Goal: Transaction & Acquisition: Book appointment/travel/reservation

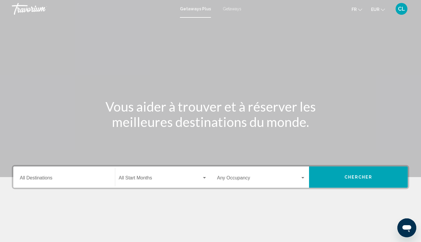
click at [233, 8] on span "Getaways" at bounding box center [232, 8] width 19 height 5
click at [44, 177] on input "Destination All Destinations" at bounding box center [64, 179] width 89 height 5
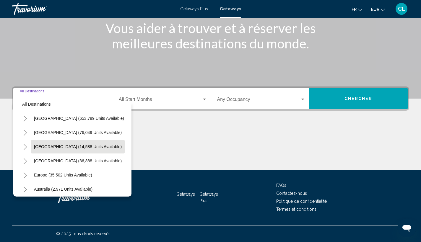
scroll to position [23, 0]
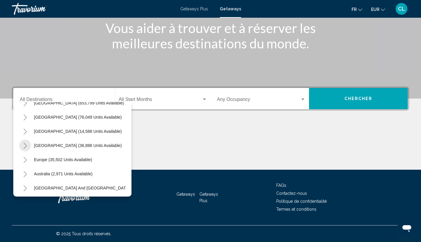
click at [25, 144] on icon "Toggle Caribbean & Atlantic Islands (36,888 units available)" at bounding box center [25, 146] width 4 height 6
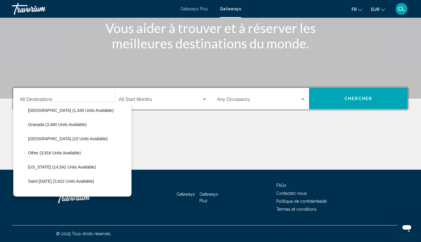
scroll to position [104, 0]
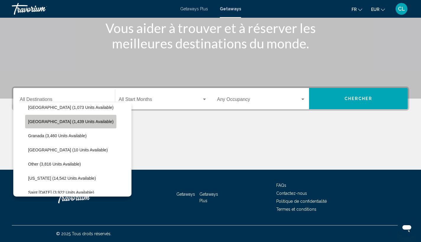
click at [72, 117] on button "[GEOGRAPHIC_DATA] (1,439 units available)" at bounding box center [70, 122] width 91 height 14
type input "**********"
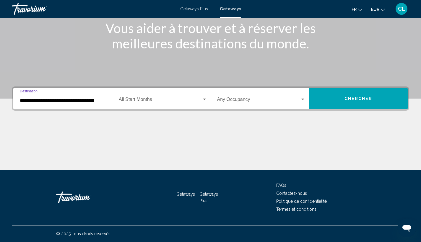
click at [150, 98] on span "Search widget" at bounding box center [160, 100] width 83 height 5
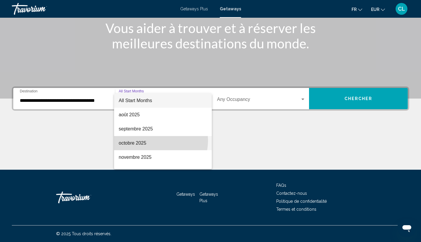
click at [150, 141] on span "octobre 2025" at bounding box center [163, 143] width 88 height 14
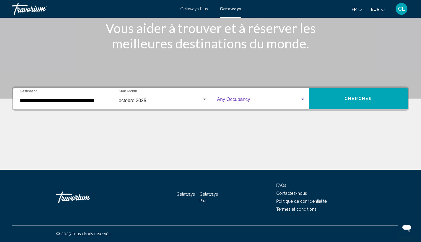
click at [263, 101] on span "Search widget" at bounding box center [258, 100] width 83 height 5
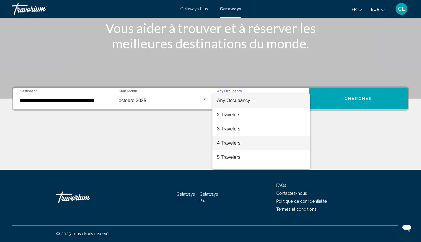
click at [229, 142] on span "4 Travelers" at bounding box center [261, 143] width 89 height 14
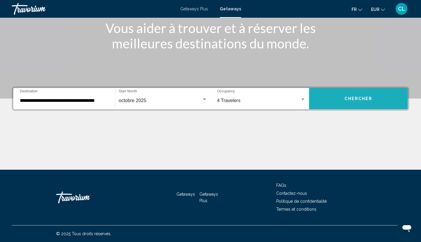
click at [363, 104] on button "Chercher" at bounding box center [358, 98] width 99 height 21
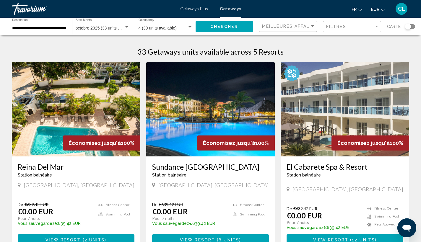
scroll to position [94, 0]
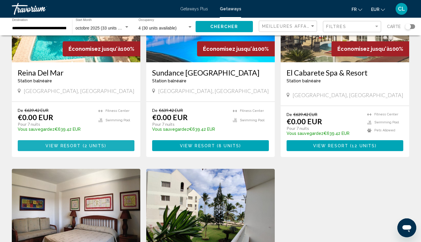
click at [89, 143] on span "2 units" at bounding box center [94, 145] width 20 height 5
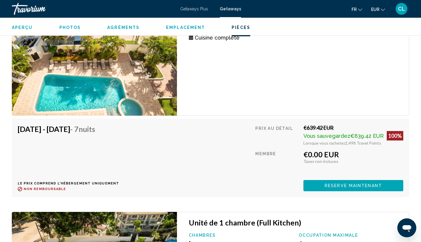
scroll to position [1063, 0]
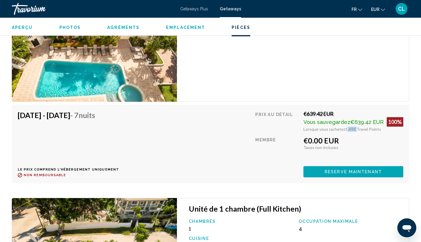
drag, startPoint x: 346, startPoint y: 129, endPoint x: 356, endPoint y: 131, distance: 10.5
click at [356, 131] on span "1,498 Travel Points" at bounding box center [363, 129] width 36 height 5
click at [321, 171] on button "Reserve maintenant" at bounding box center [353, 171] width 100 height 11
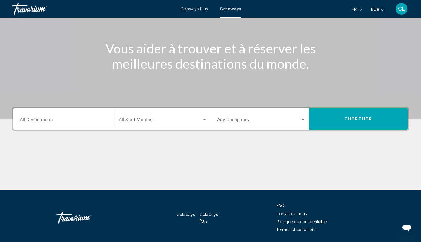
scroll to position [53, 0]
